Goal: Task Accomplishment & Management: Manage account settings

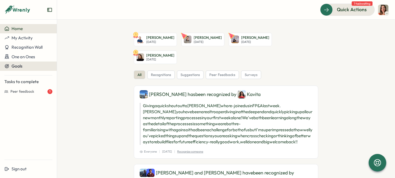
click at [16, 66] on span "Goals" at bounding box center [17, 66] width 11 height 5
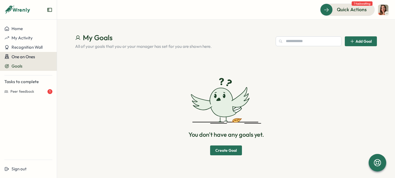
click at [20, 54] on span "One on Ones" at bounding box center [24, 56] width 24 height 5
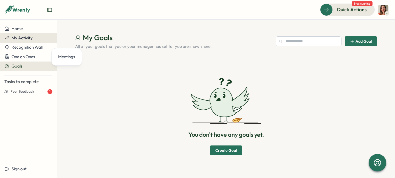
click at [16, 36] on span "My Activity" at bounding box center [22, 37] width 21 height 5
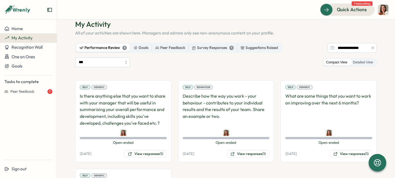
scroll to position [12, 0]
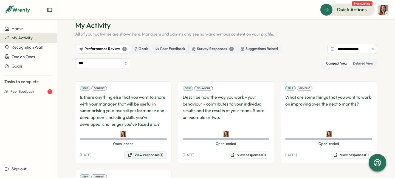
click at [137, 154] on button "View responses (1)" at bounding box center [145, 156] width 42 height 8
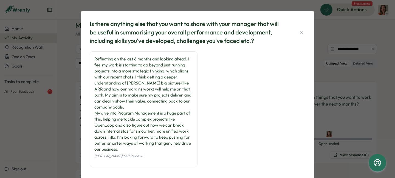
scroll to position [14, 0]
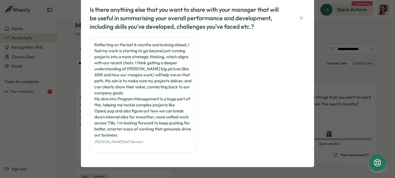
drag, startPoint x: 301, startPoint y: 18, endPoint x: 300, endPoint y: 28, distance: 10.8
click at [301, 18] on icon "button" at bounding box center [300, 17] width 5 height 5
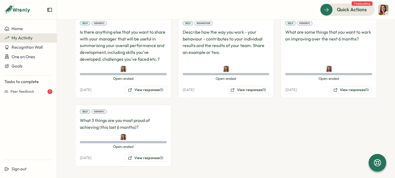
scroll to position [79, 0]
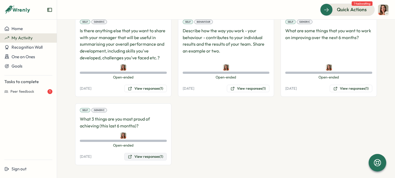
click at [135, 159] on button "View responses (1)" at bounding box center [145, 157] width 42 height 8
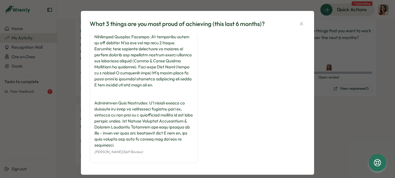
scroll to position [86, 0]
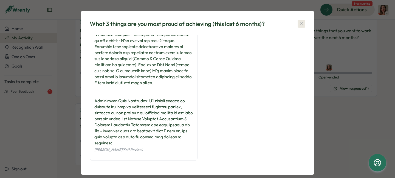
click at [301, 23] on icon "button" at bounding box center [301, 23] width 3 height 3
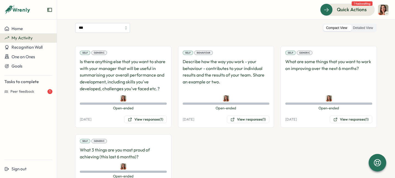
scroll to position [47, 0]
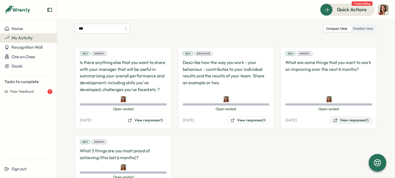
click at [350, 120] on button "View responses (1)" at bounding box center [350, 121] width 42 height 8
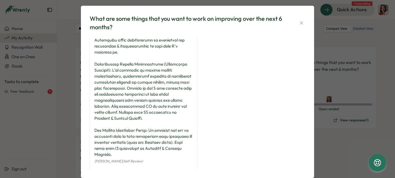
scroll to position [89, 0]
click at [301, 24] on icon "button" at bounding box center [300, 22] width 5 height 5
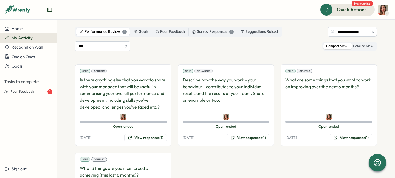
scroll to position [29, 0]
click at [245, 138] on button "View responses (1)" at bounding box center [248, 139] width 42 height 8
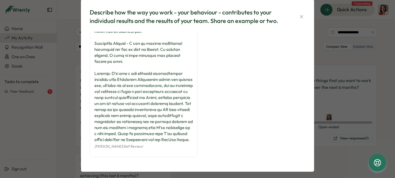
scroll to position [90, 0]
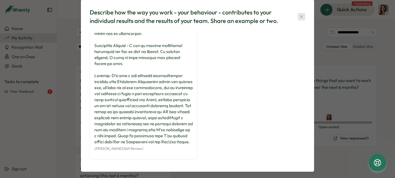
click at [298, 15] on icon "button" at bounding box center [300, 16] width 5 height 5
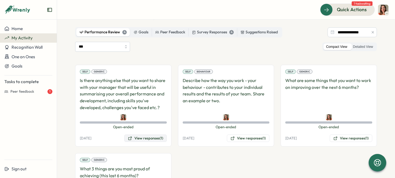
click at [148, 139] on button "View responses (1)" at bounding box center [145, 139] width 42 height 8
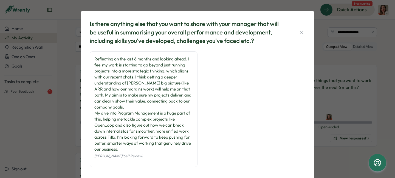
scroll to position [14, 0]
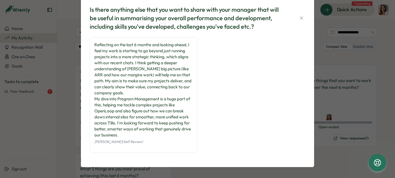
click at [300, 13] on div "Is there anything else that you want to share with your manager that will be us…" at bounding box center [197, 17] width 215 height 25
click at [298, 18] on icon "button" at bounding box center [300, 17] width 5 height 5
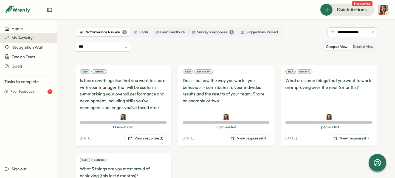
click at [260, 10] on div "Quick Actions 1 task waiting" at bounding box center [226, 10] width 324 height 12
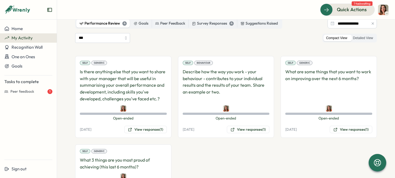
scroll to position [79, 0]
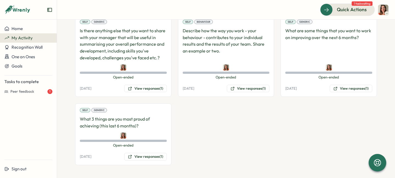
click at [187, 148] on div "Self Generic Is there anything else that you want to share with your manager th…" at bounding box center [225, 90] width 301 height 150
click at [238, 134] on div "Self Generic Is there anything else that you want to share with your manager th…" at bounding box center [225, 90] width 301 height 150
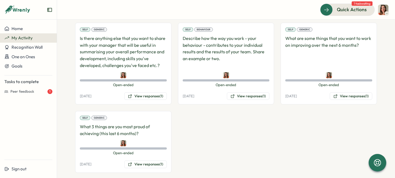
scroll to position [72, 0]
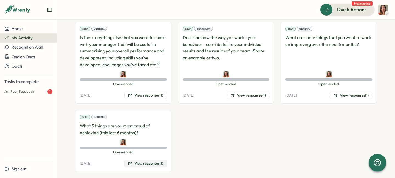
click at [157, 166] on button "View responses (1)" at bounding box center [145, 164] width 42 height 8
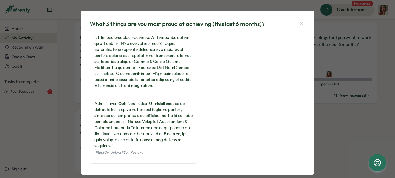
scroll to position [86, 0]
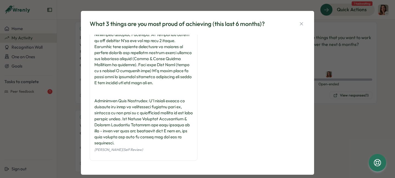
click at [212, 113] on div "[PERSON_NAME] (Self Review)" at bounding box center [197, 58] width 215 height 218
click at [302, 23] on icon "button" at bounding box center [300, 23] width 5 height 5
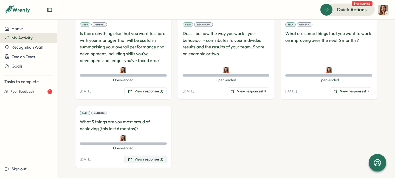
scroll to position [78, 0]
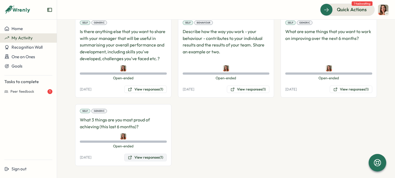
click at [144, 154] on button "View responses (1)" at bounding box center [145, 158] width 42 height 8
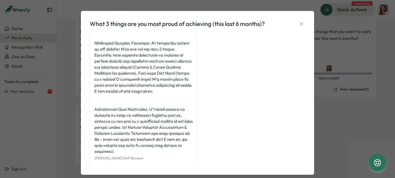
scroll to position [79, 0]
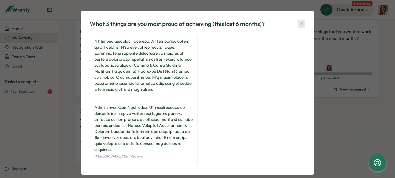
click at [298, 21] on button "button" at bounding box center [301, 24] width 8 height 8
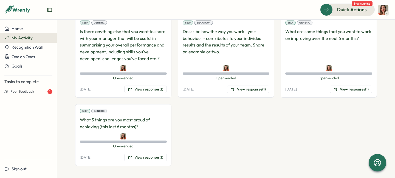
scroll to position [65, 0]
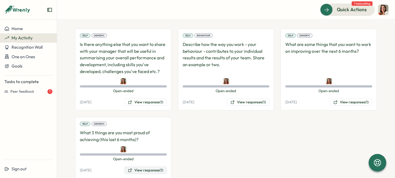
click at [143, 172] on button "View responses (1)" at bounding box center [145, 171] width 42 height 8
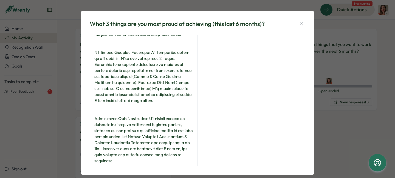
scroll to position [86, 0]
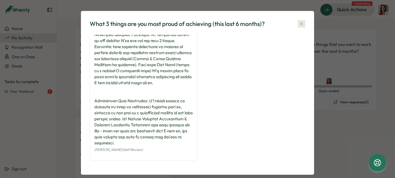
click at [297, 26] on button "button" at bounding box center [301, 24] width 8 height 8
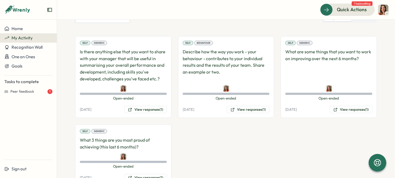
scroll to position [56, 0]
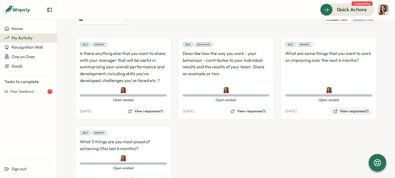
click at [343, 113] on button "View responses (1)" at bounding box center [350, 112] width 42 height 8
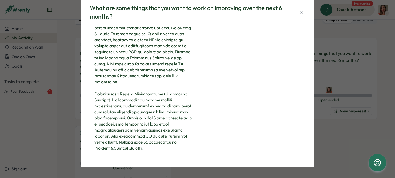
scroll to position [28, 0]
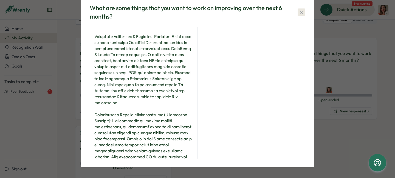
click at [298, 12] on icon "button" at bounding box center [300, 12] width 5 height 5
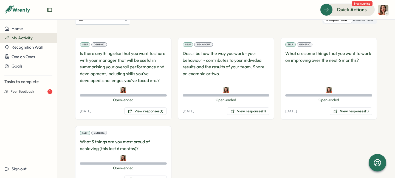
click at [240, 58] on p "Describe how the way you work - your behaviour - contributes to your individual…" at bounding box center [225, 67] width 87 height 34
click at [236, 112] on button "View responses (1)" at bounding box center [248, 112] width 42 height 8
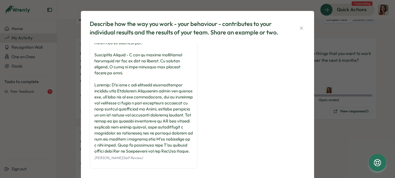
scroll to position [100, 0]
click at [301, 26] on icon "button" at bounding box center [300, 27] width 5 height 5
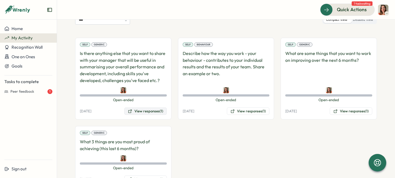
click at [142, 111] on button "View responses (1)" at bounding box center [145, 112] width 42 height 8
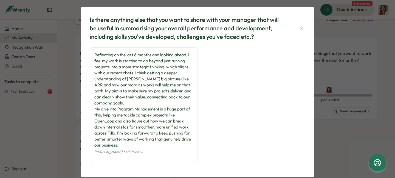
scroll to position [0, 0]
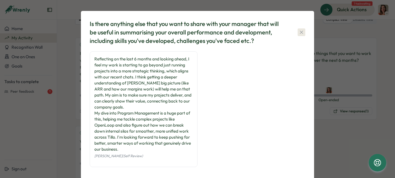
click at [299, 29] on button "button" at bounding box center [301, 32] width 8 height 8
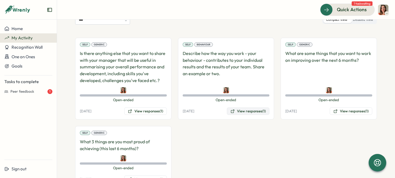
click at [230, 112] on icon at bounding box center [232, 111] width 4 height 4
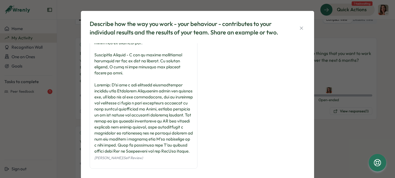
scroll to position [104, 0]
click at [300, 27] on icon "button" at bounding box center [300, 27] width 5 height 5
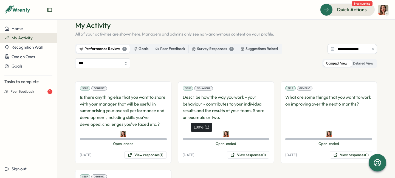
scroll to position [0, 0]
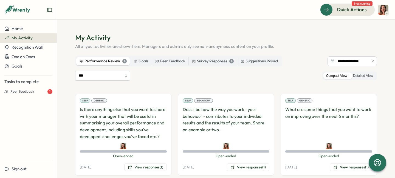
click at [181, 93] on div "*** Compact View Detailed View Self Generic Is there anything else that you wan…" at bounding box center [225, 157] width 301 height 173
click at [134, 170] on button "View responses (1)" at bounding box center [145, 168] width 42 height 8
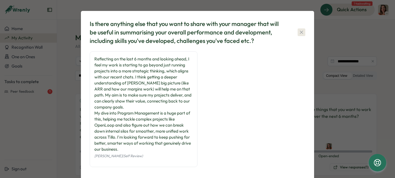
click at [297, 35] on button "button" at bounding box center [301, 32] width 8 height 8
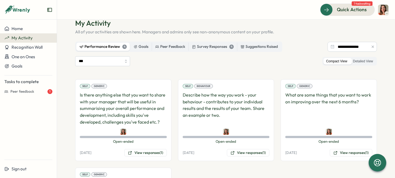
scroll to position [23, 0]
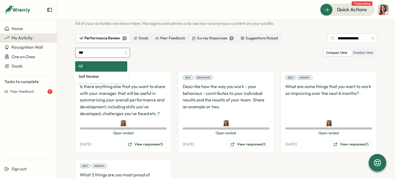
click at [126, 53] on input "***" at bounding box center [102, 53] width 55 height 10
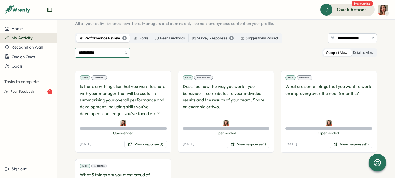
click at [112, 53] on input "**********" at bounding box center [102, 53] width 55 height 10
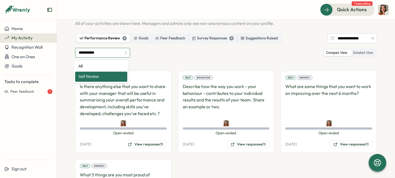
type input "***"
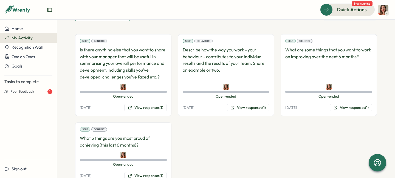
scroll to position [60, 0]
click at [242, 21] on div "*** Compact View Detailed View Self Generic Is there anything else that you wan…" at bounding box center [225, 97] width 301 height 173
